Goal: Task Accomplishment & Management: Manage account settings

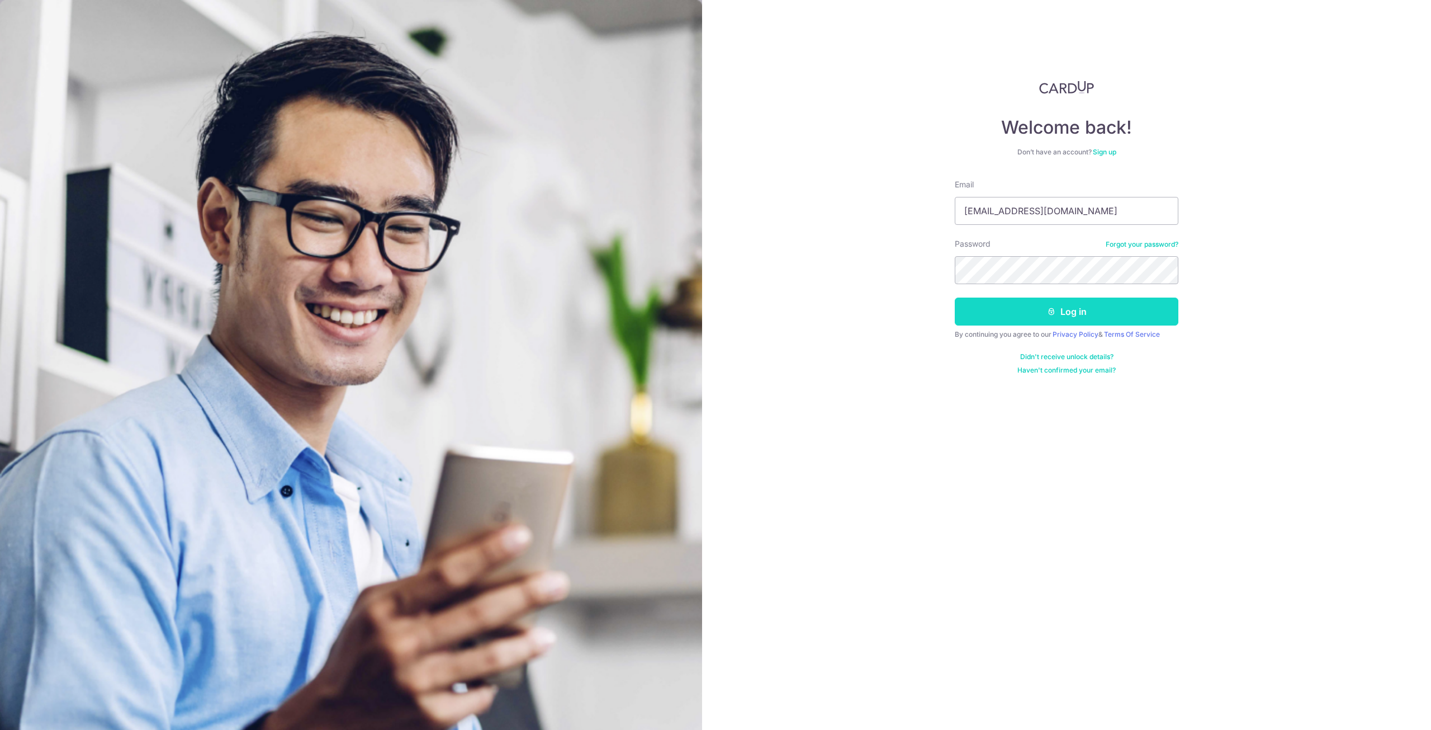
click at [1055, 309] on icon "submit" at bounding box center [1051, 311] width 9 height 9
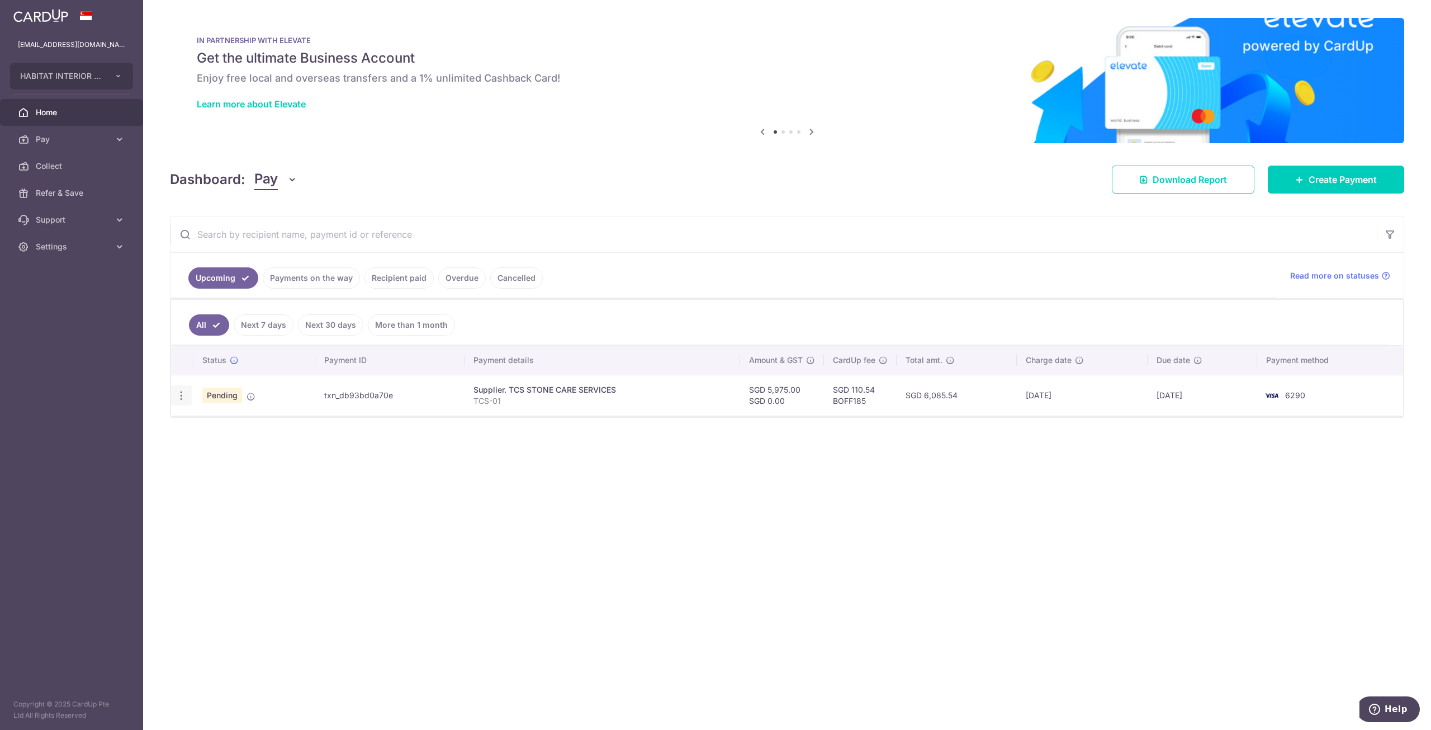
click at [173, 395] on div "Update payment Cancel payment Upload doc" at bounding box center [181, 395] width 21 height 21
click at [179, 393] on icon "button" at bounding box center [182, 396] width 12 height 12
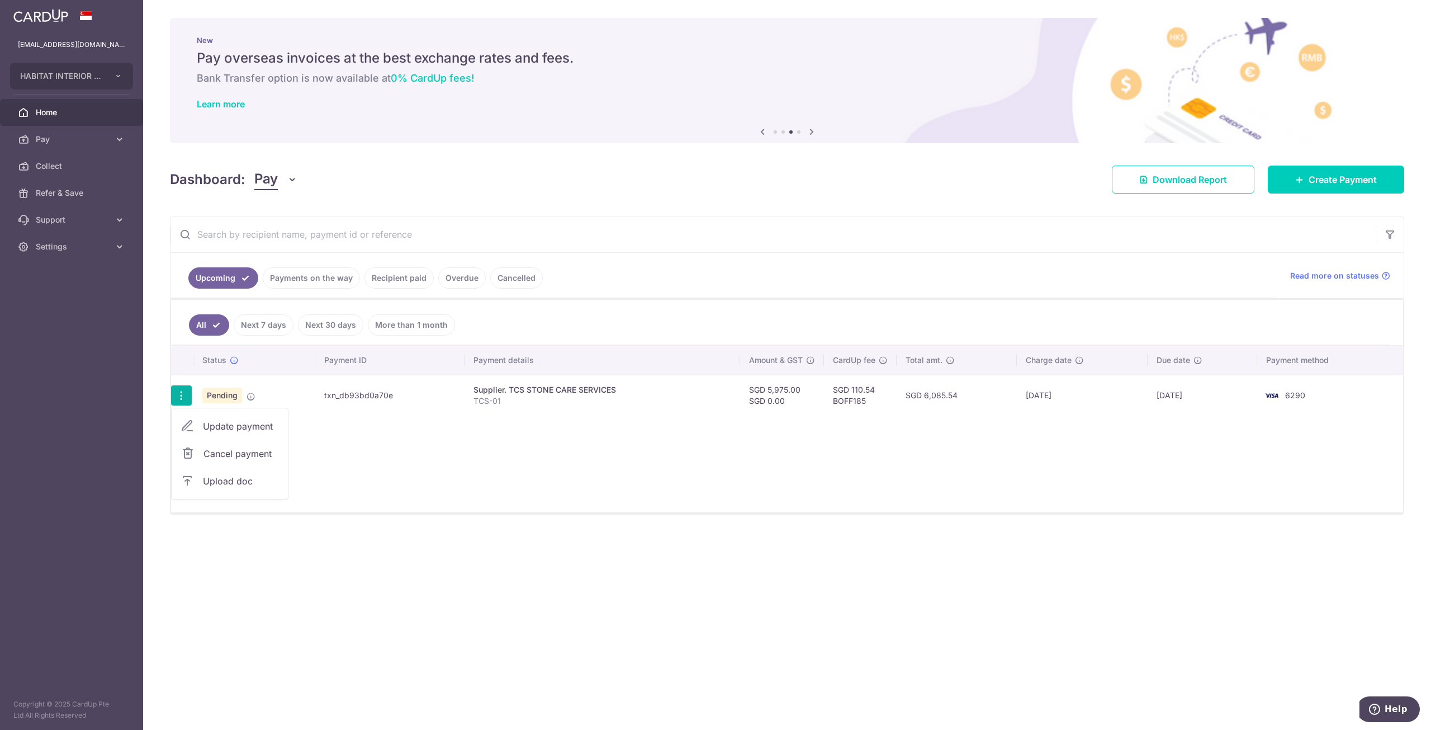
click at [252, 429] on span "Update payment" at bounding box center [241, 425] width 76 height 13
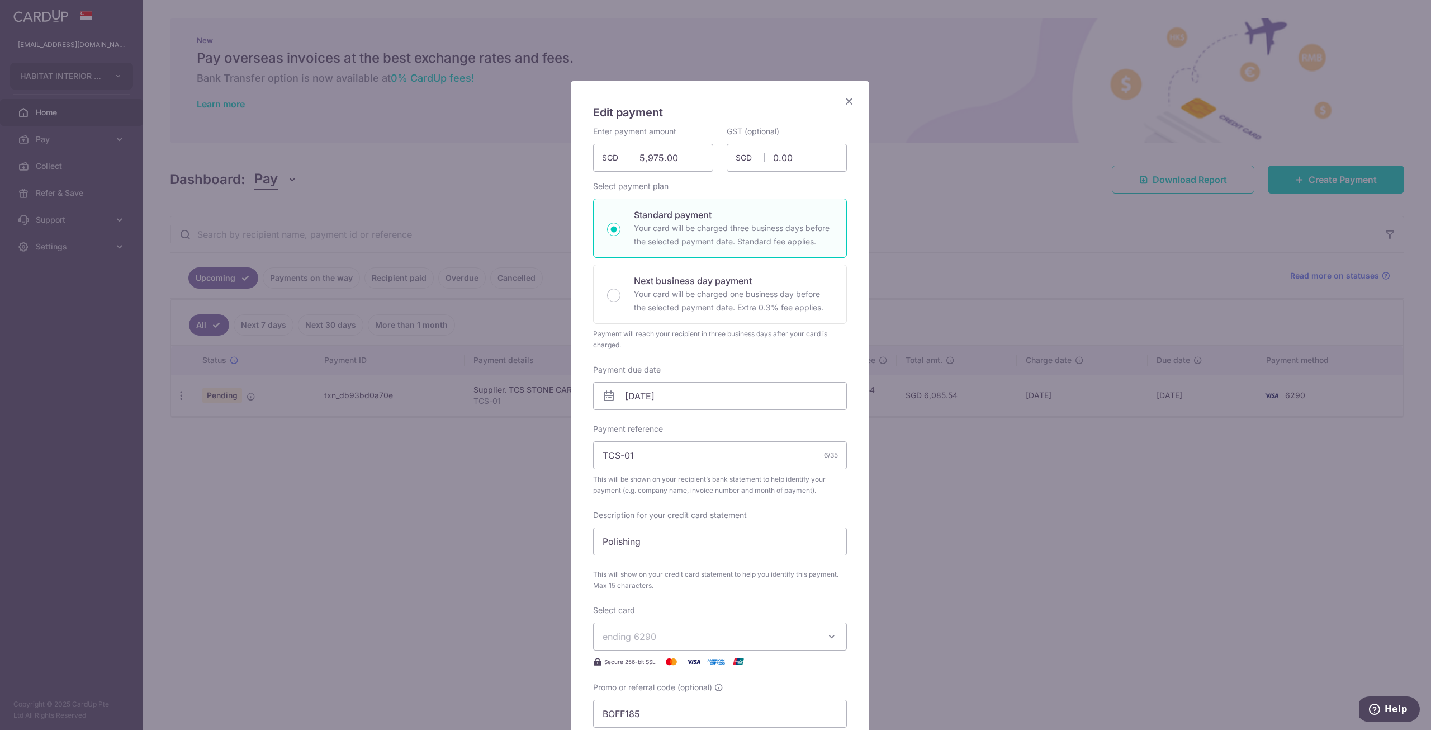
scroll to position [224, 0]
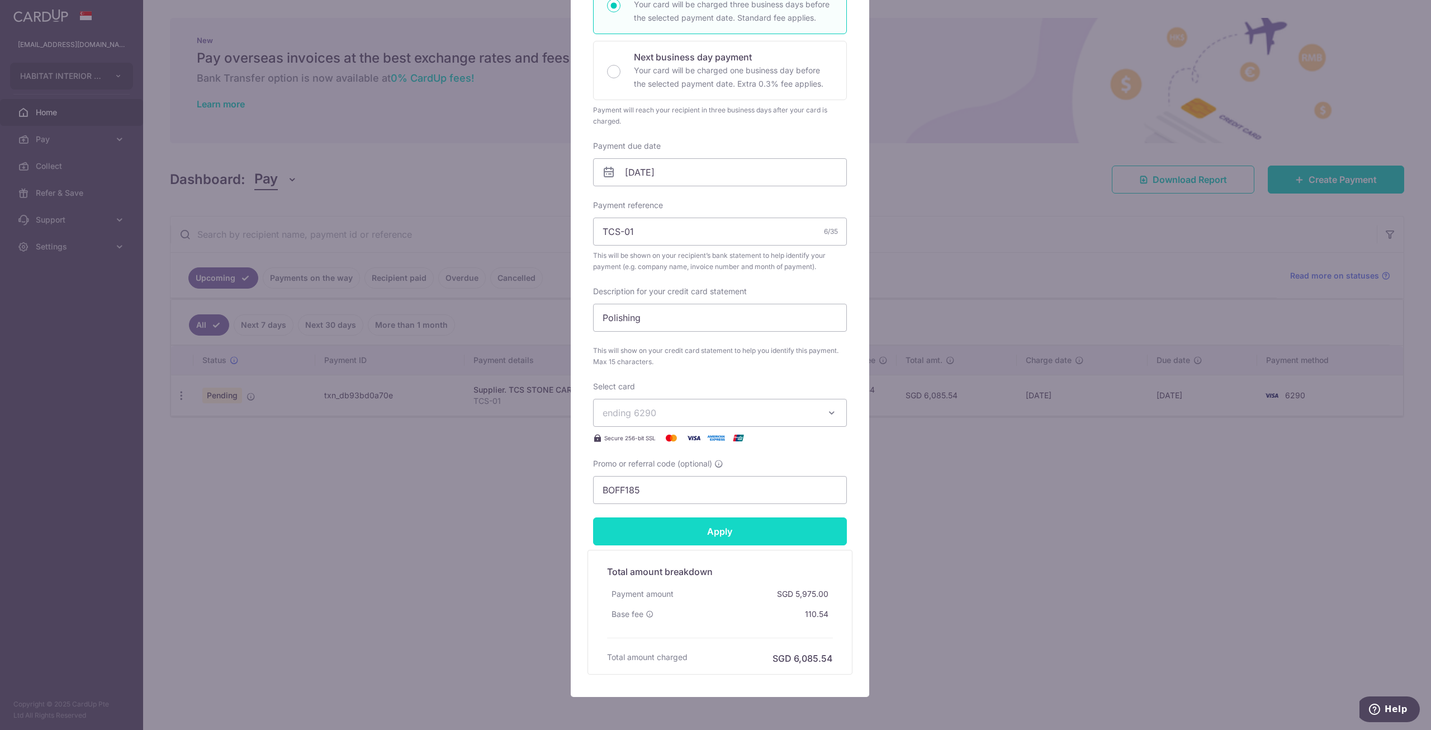
click at [689, 520] on input "Apply" at bounding box center [720, 531] width 254 height 28
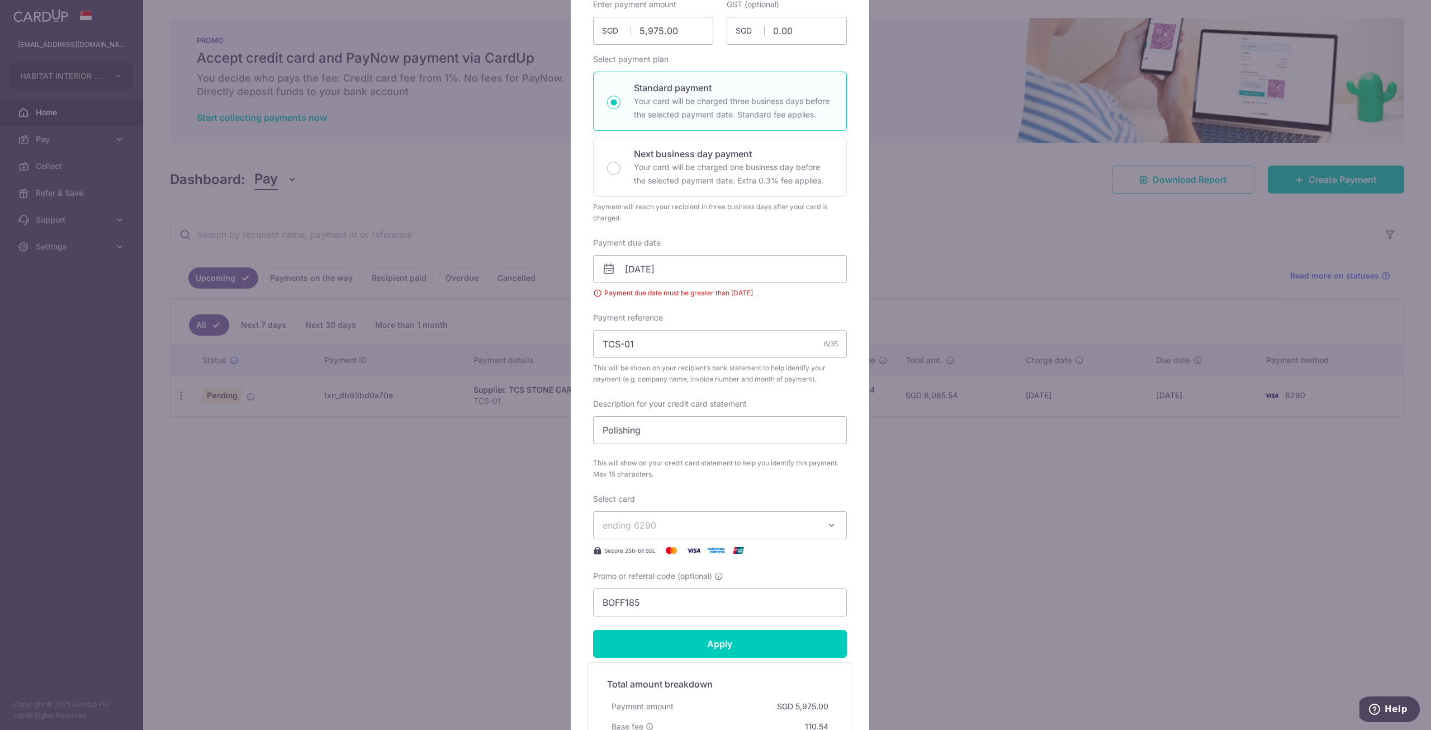
scroll to position [0, 0]
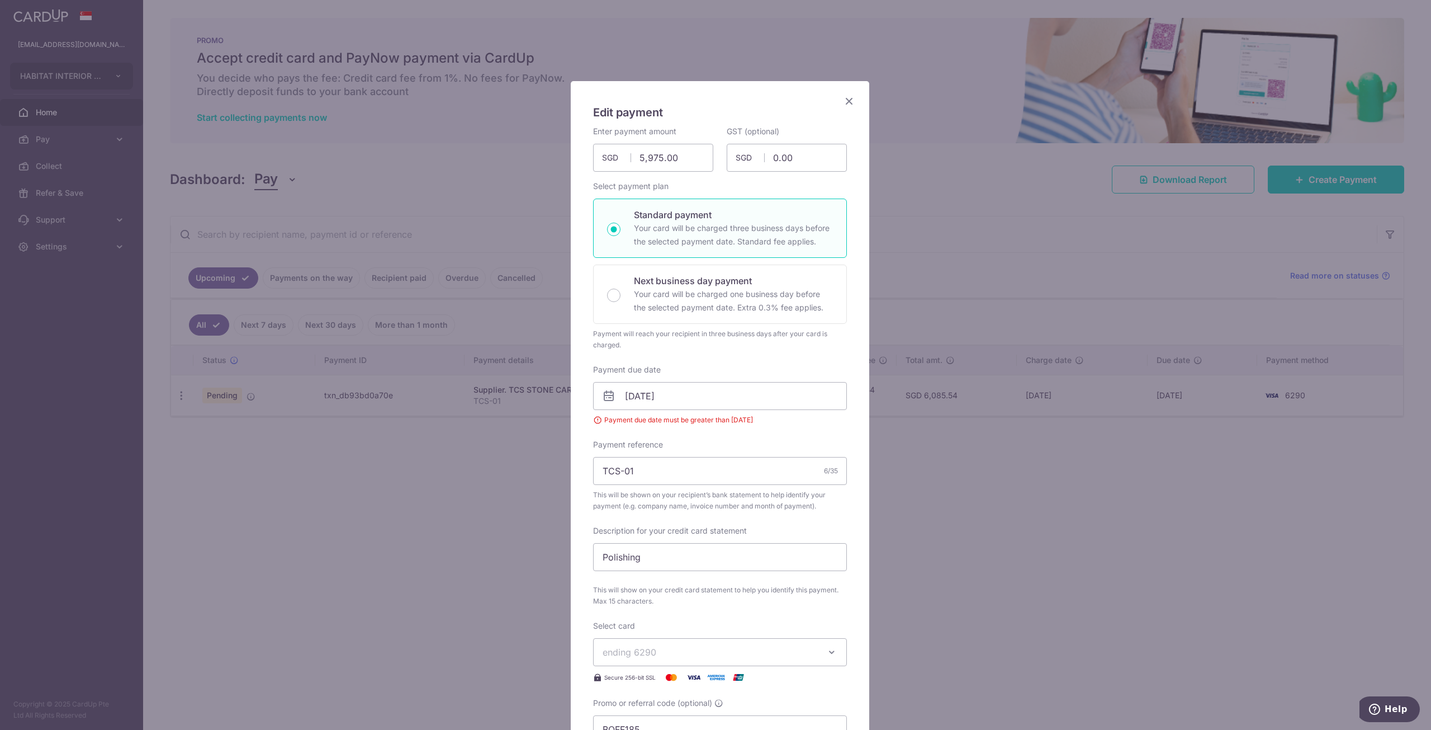
click at [845, 100] on icon "Close" at bounding box center [849, 101] width 13 height 14
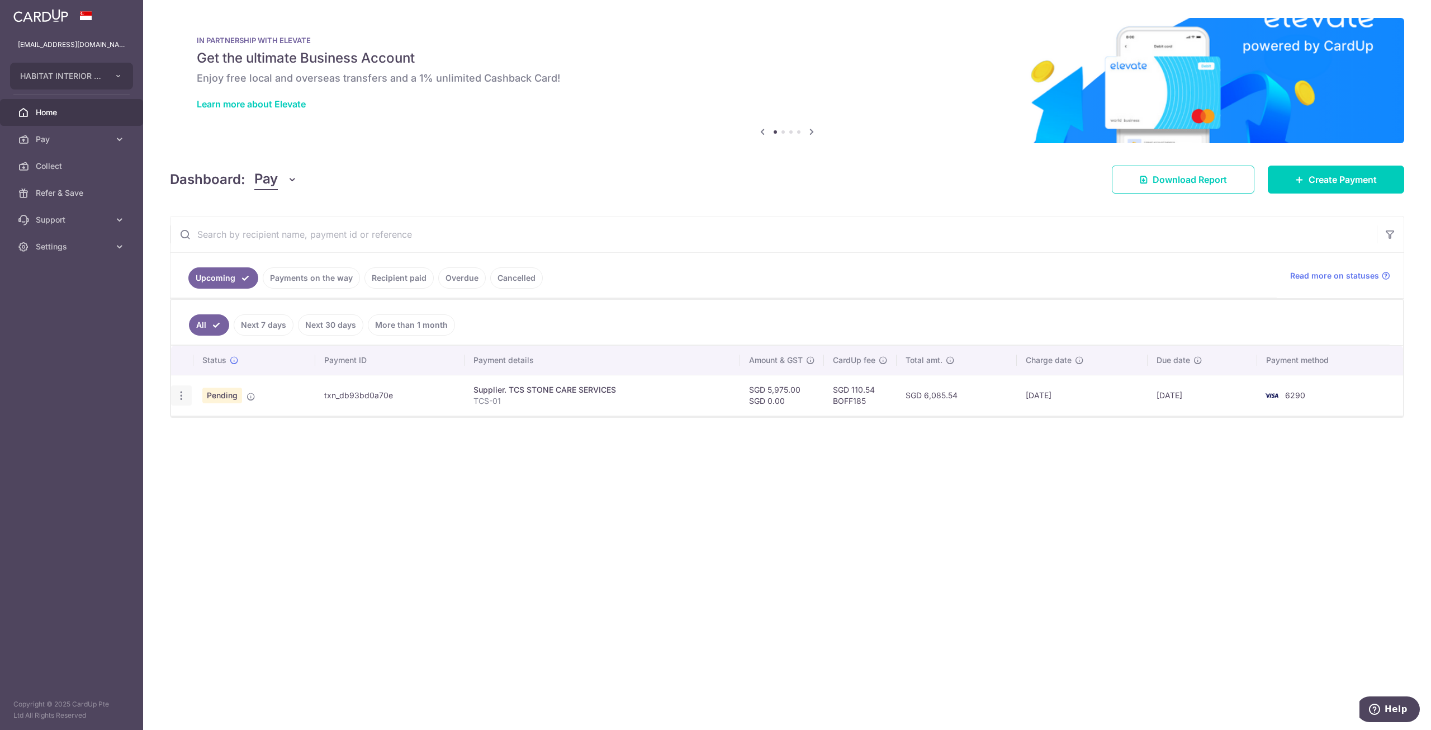
click at [182, 385] on div "Update payment Cancel payment Upload doc" at bounding box center [181, 395] width 21 height 21
click at [179, 391] on icon "button" at bounding box center [182, 396] width 12 height 12
click at [252, 480] on span "Upload doc" at bounding box center [241, 480] width 76 height 13
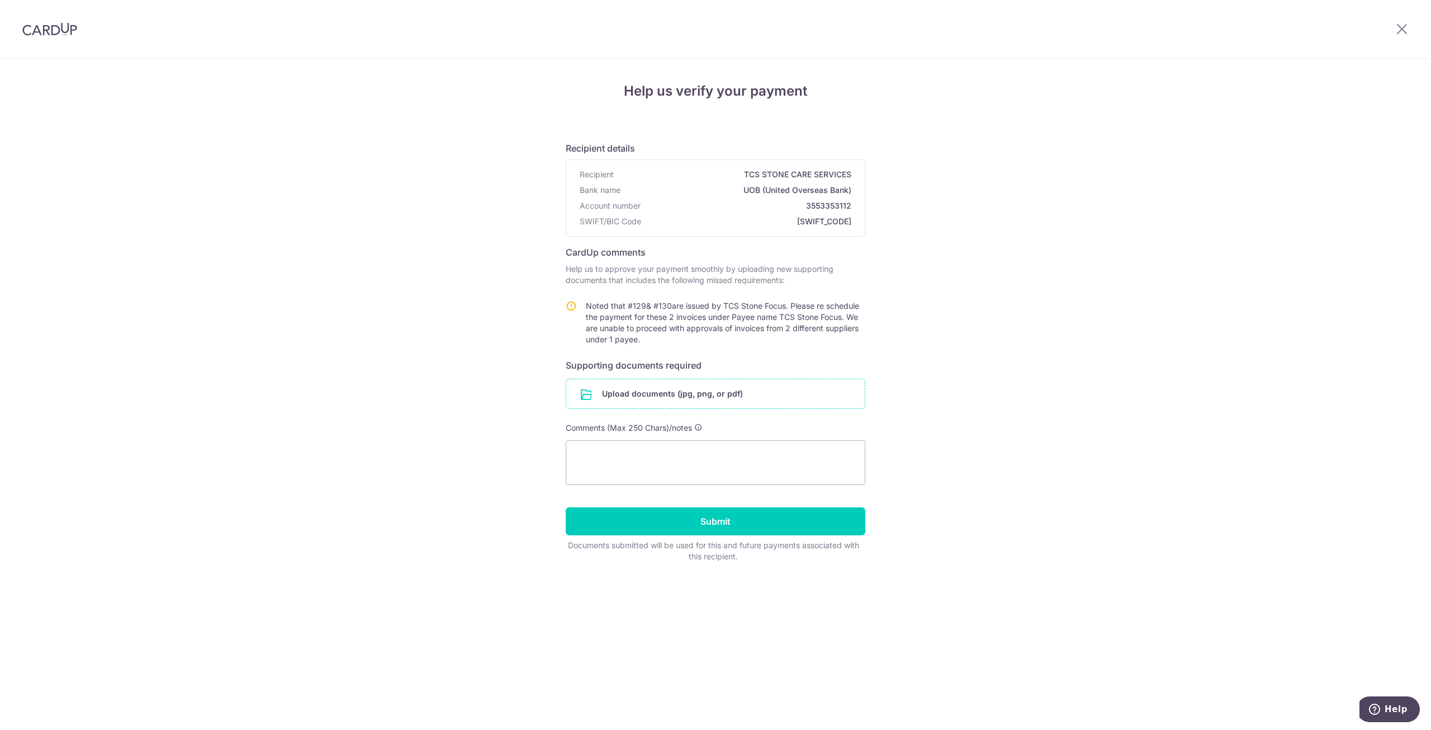
click at [746, 388] on input "file" at bounding box center [715, 393] width 299 height 29
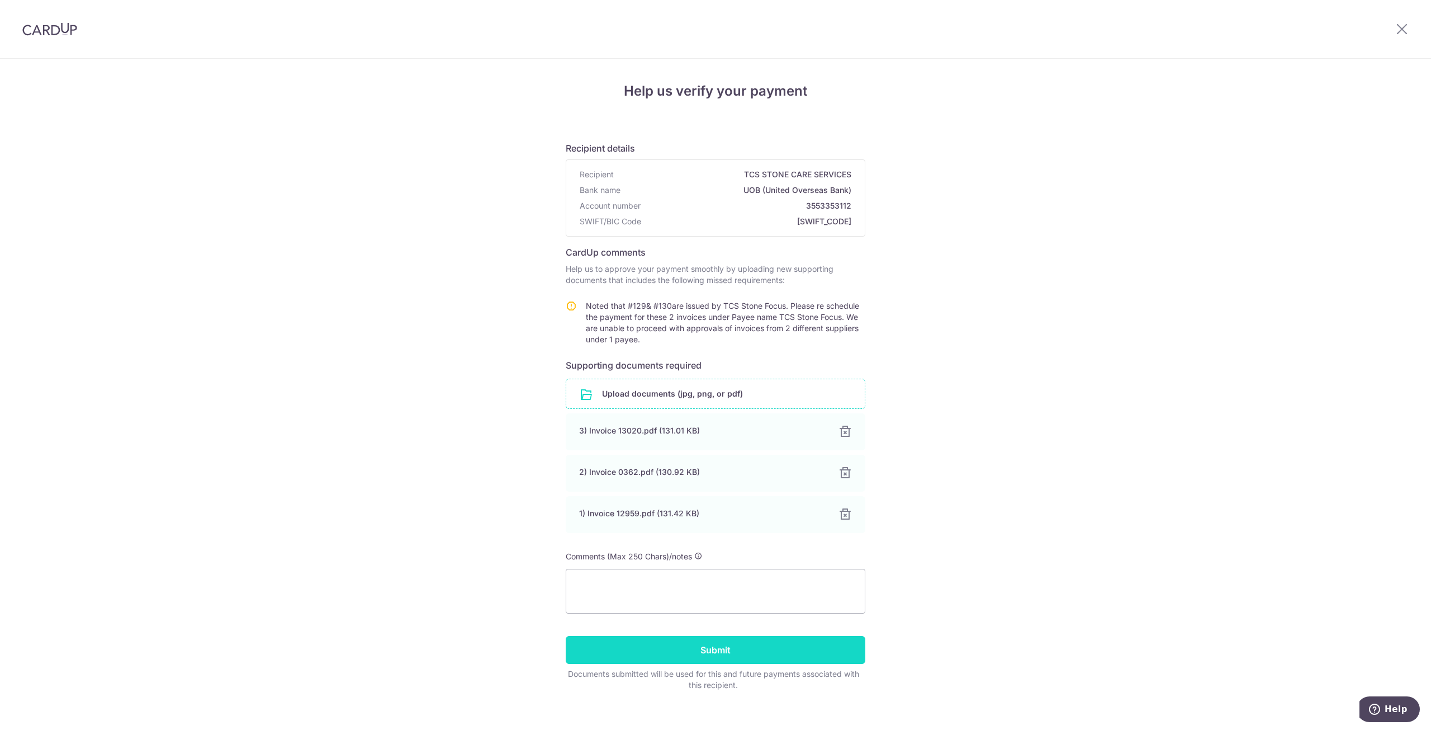
click at [814, 650] on input "Submit" at bounding box center [716, 650] width 300 height 28
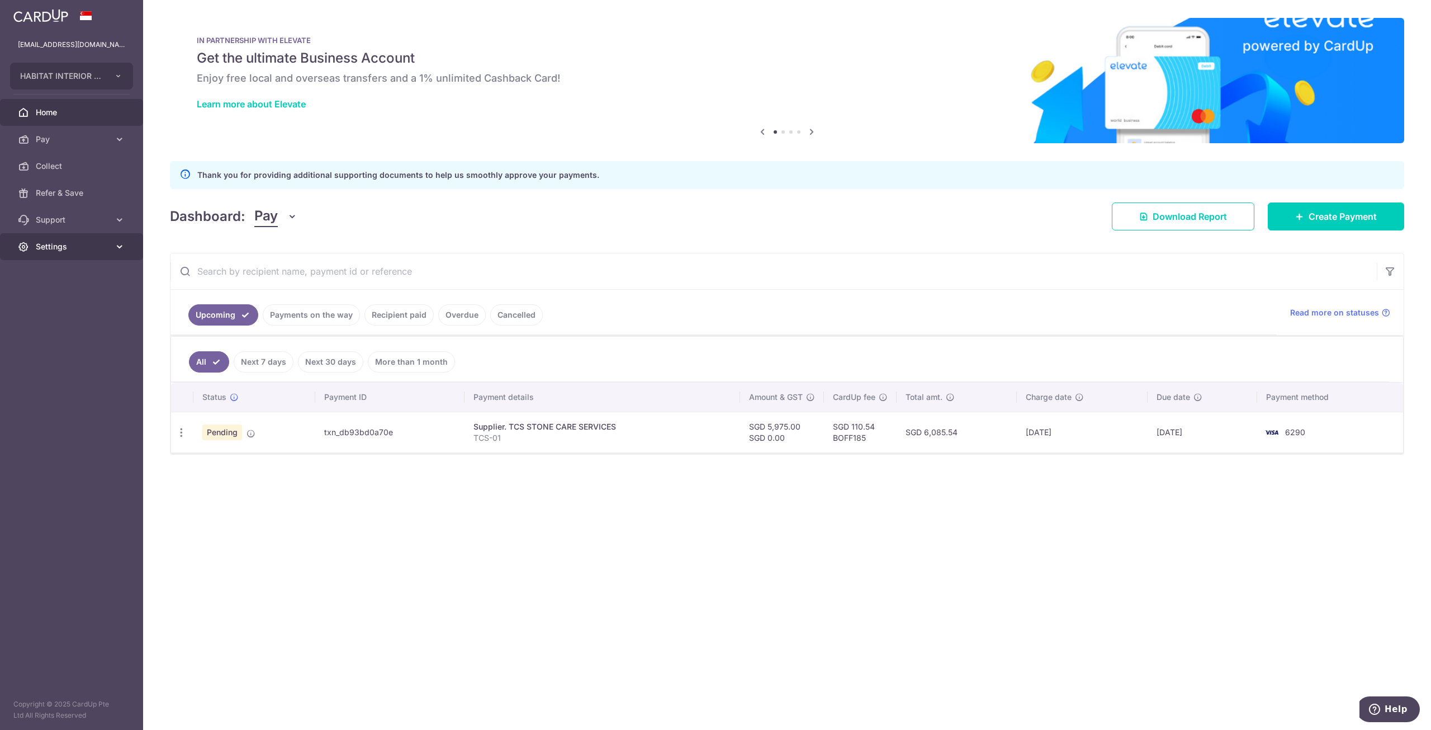
click at [66, 240] on link "Settings" at bounding box center [71, 246] width 143 height 27
click at [327, 313] on link "Payments on the way" at bounding box center [311, 314] width 97 height 21
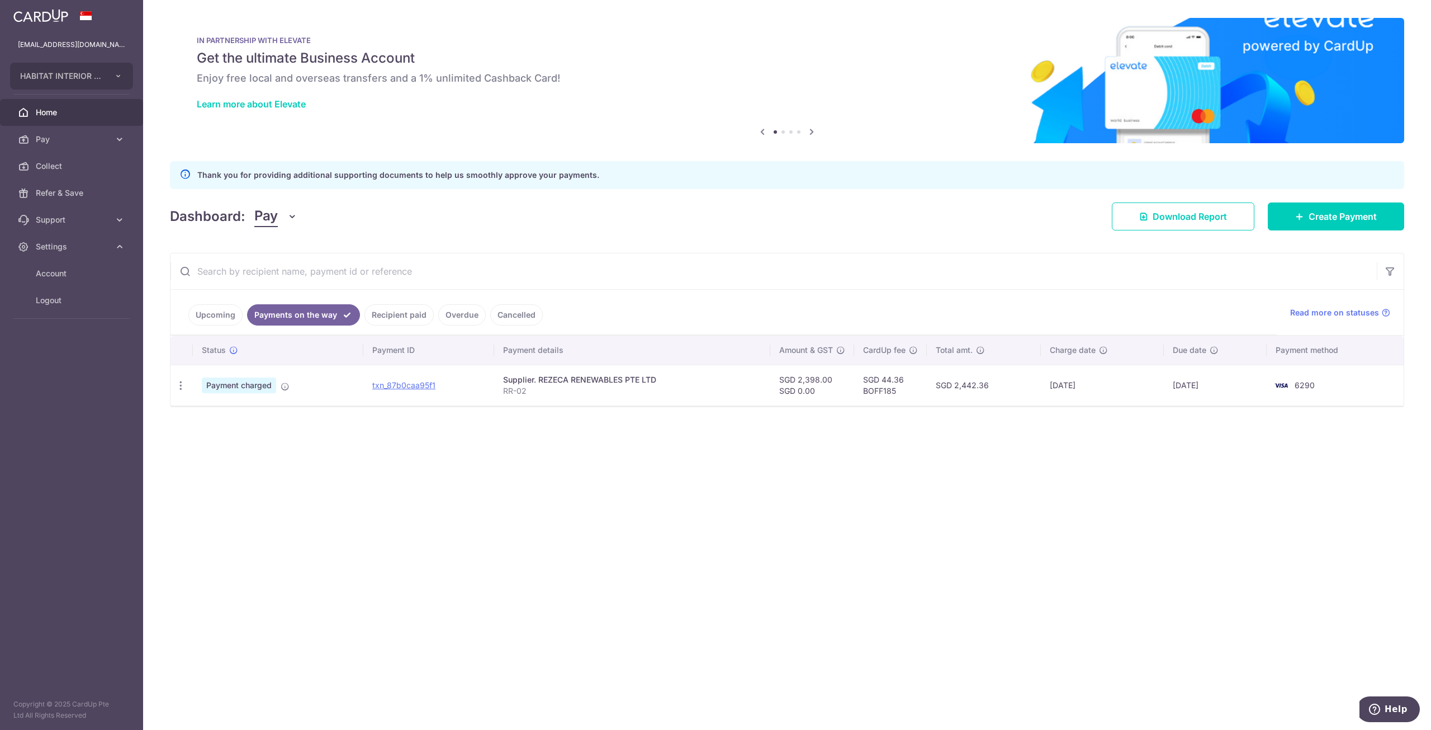
click at [413, 315] on link "Recipient paid" at bounding box center [399, 314] width 69 height 21
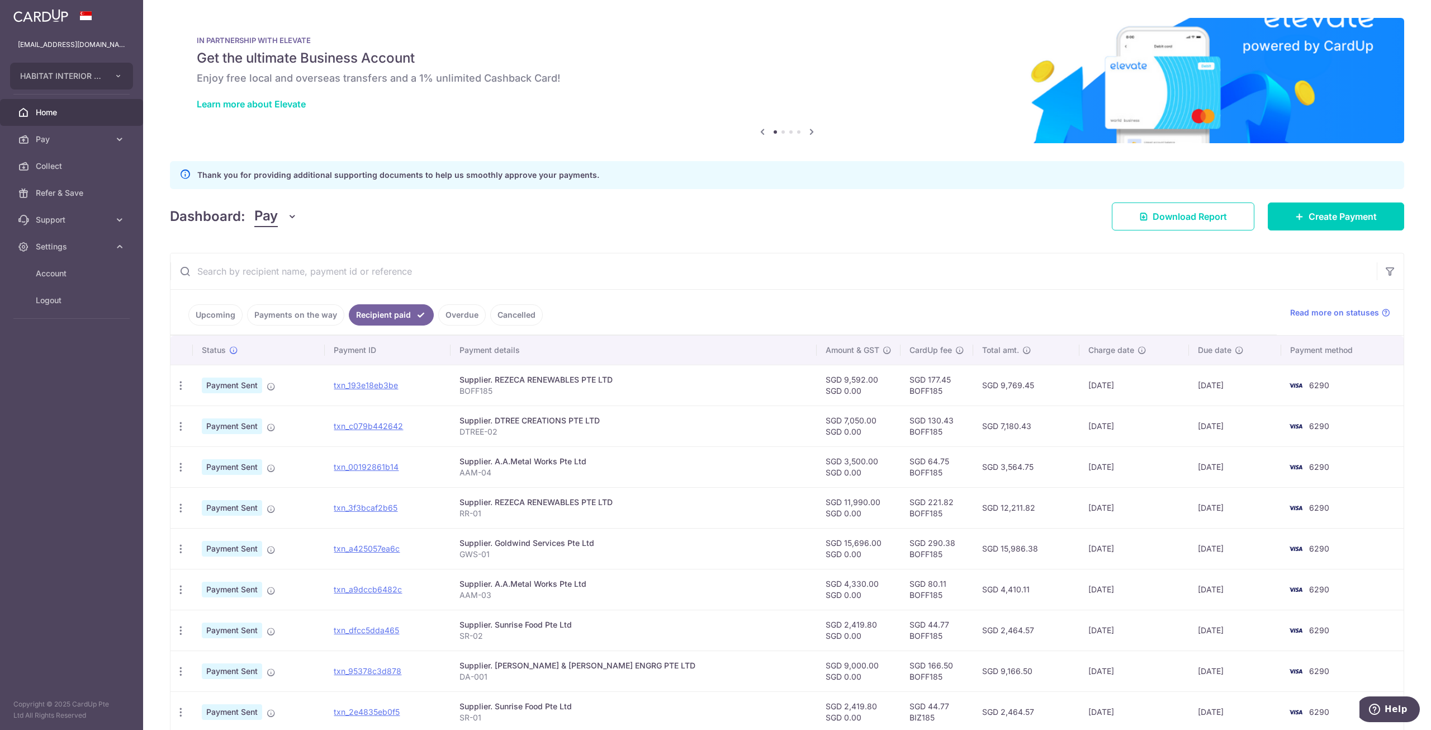
click at [289, 307] on link "Payments on the way" at bounding box center [295, 314] width 97 height 21
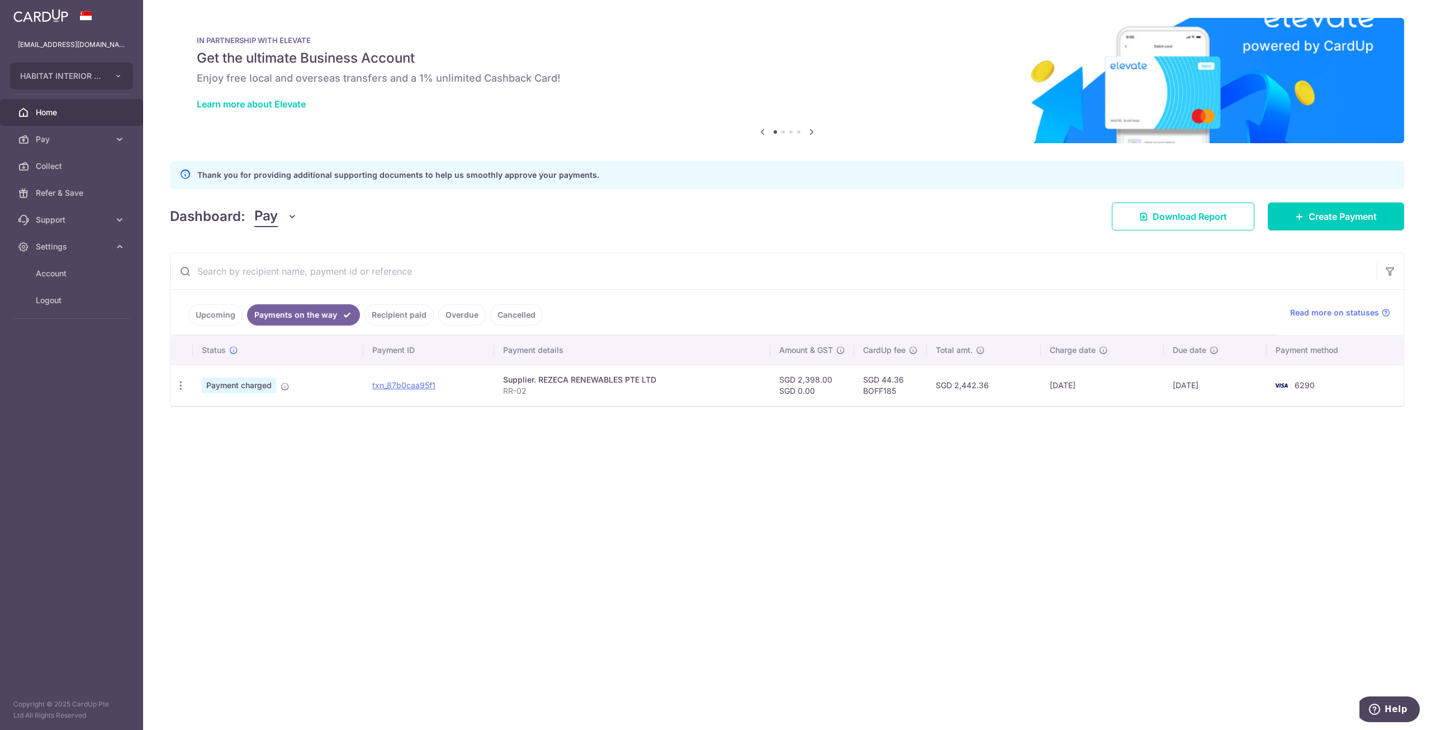
click at [208, 323] on link "Upcoming" at bounding box center [215, 314] width 54 height 21
